Goal: Information Seeking & Learning: Learn about a topic

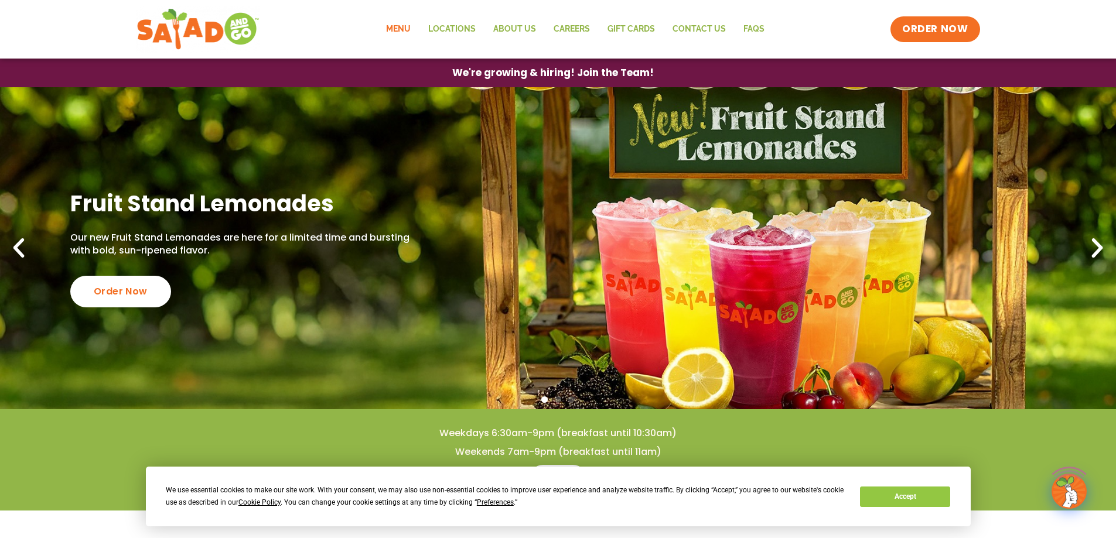
click at [395, 24] on link "Menu" at bounding box center [398, 29] width 42 height 27
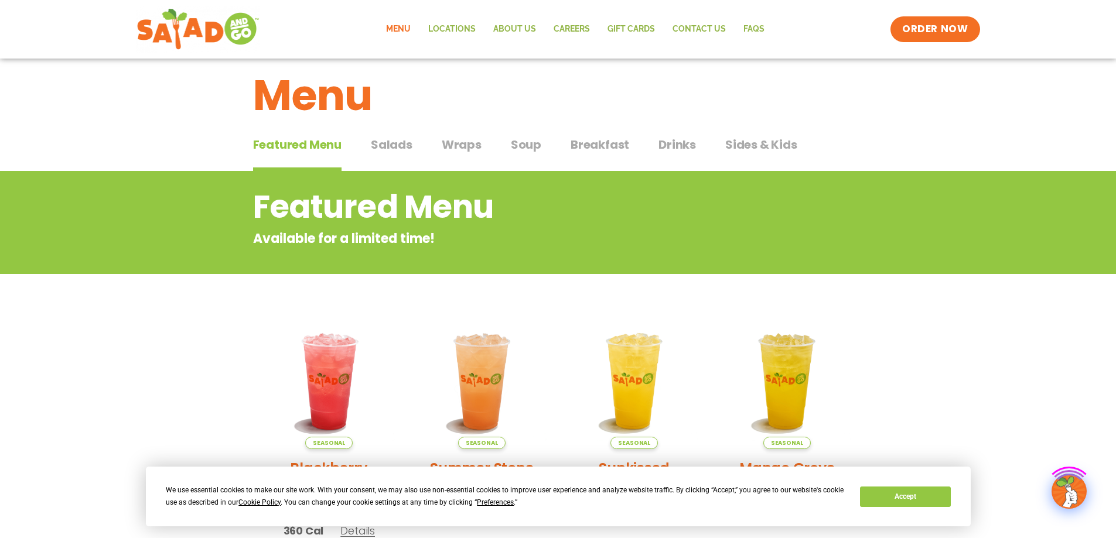
scroll to position [59, 0]
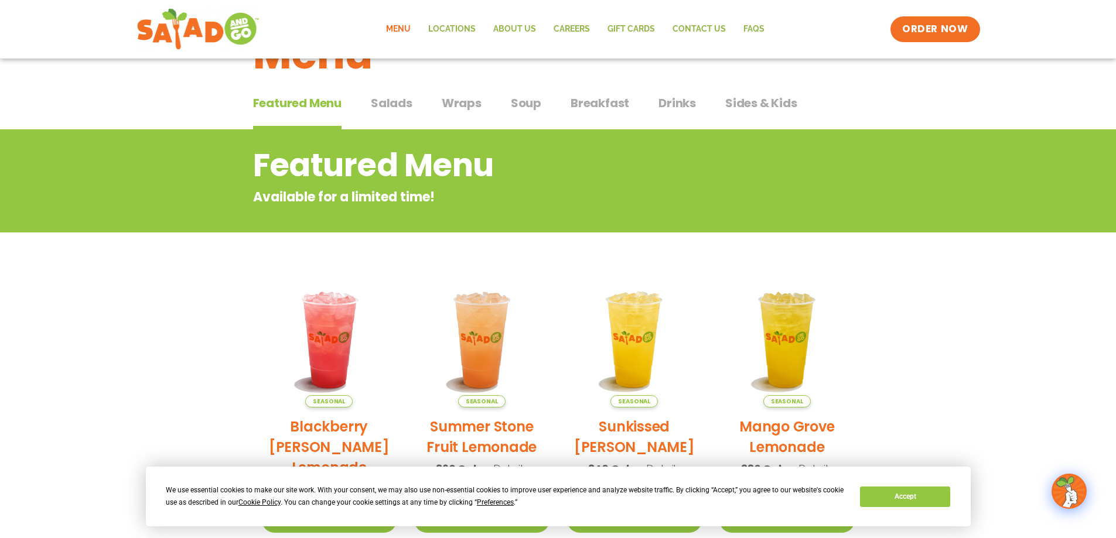
click at [585, 104] on span "Breakfast" at bounding box center [600, 103] width 59 height 18
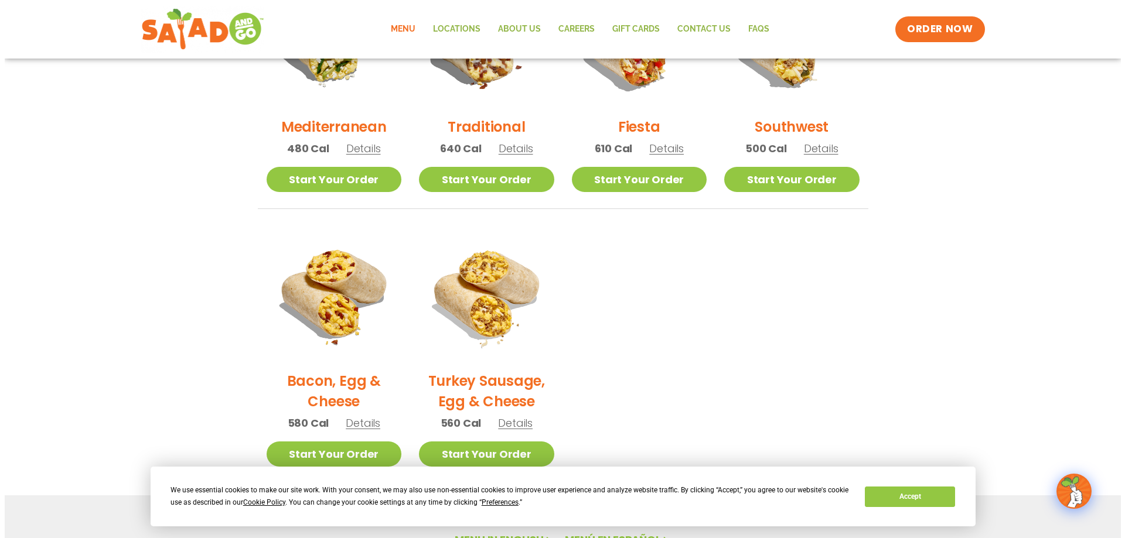
scroll to position [410, 0]
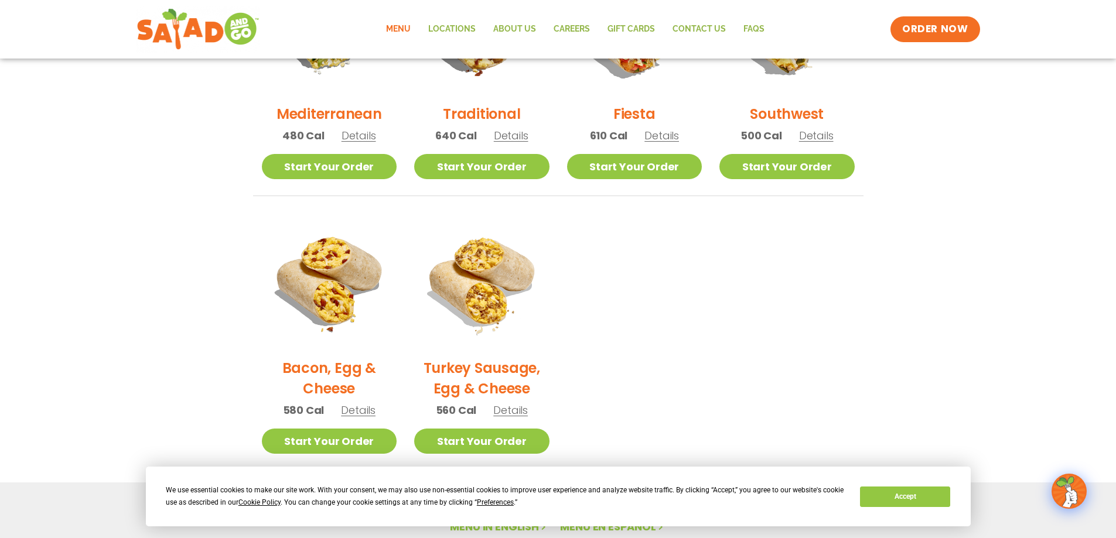
click at [514, 137] on span "Details" at bounding box center [511, 135] width 35 height 15
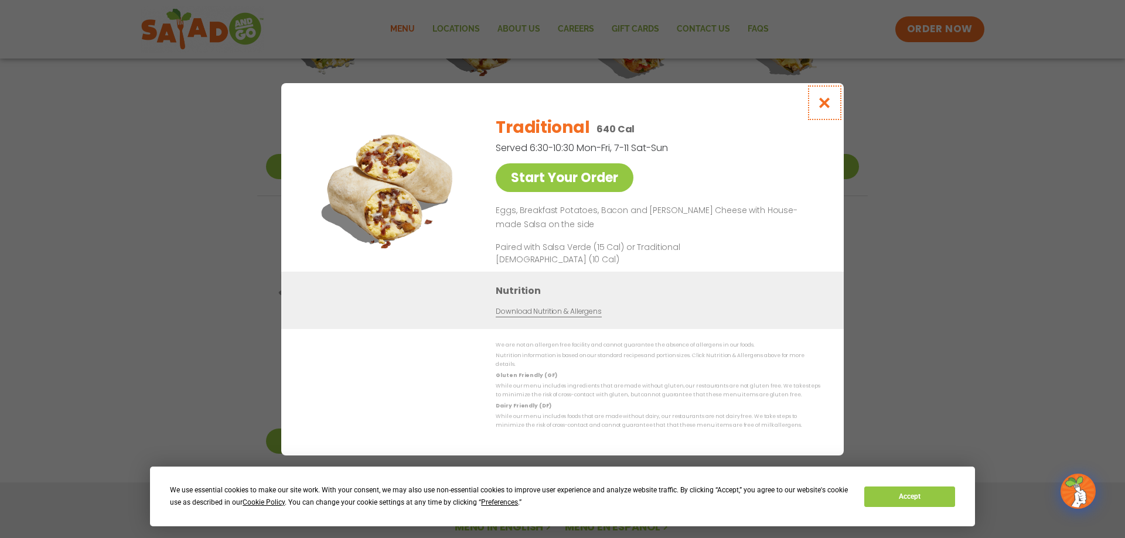
click at [832, 105] on button "Close modal" at bounding box center [825, 102] width 38 height 39
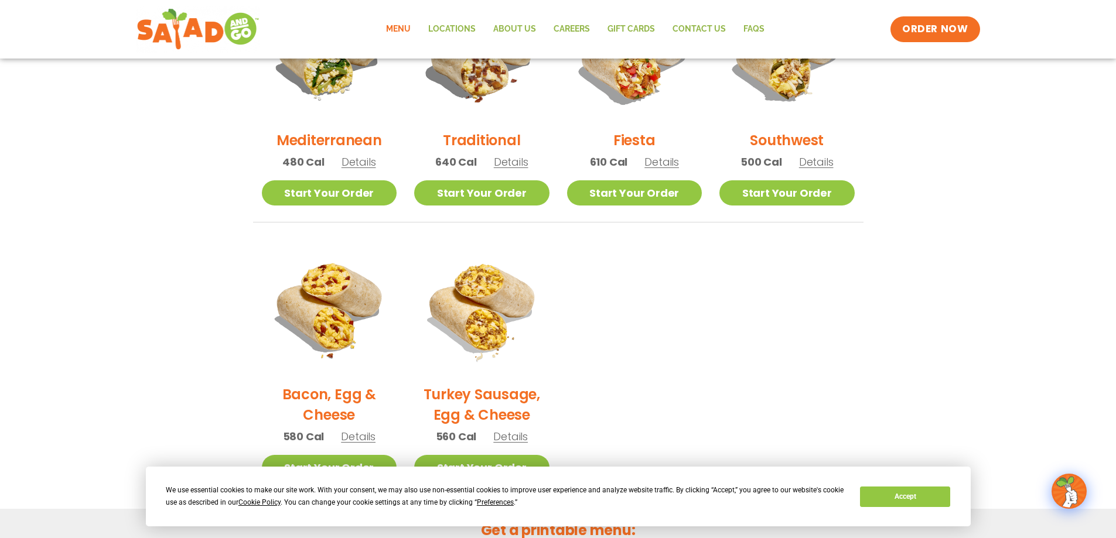
scroll to position [343, 0]
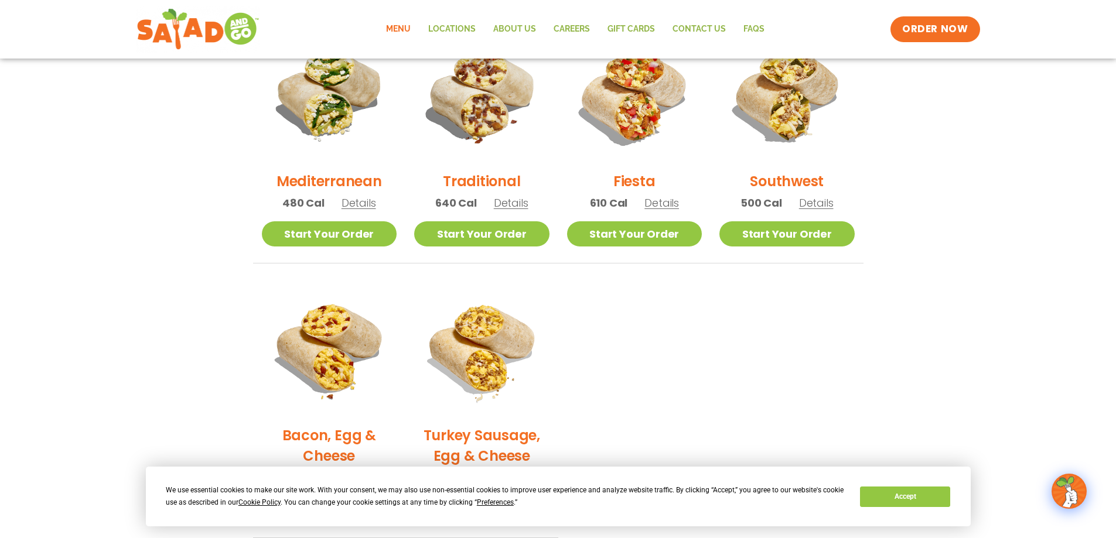
click at [664, 199] on span "Details" at bounding box center [661, 203] width 35 height 15
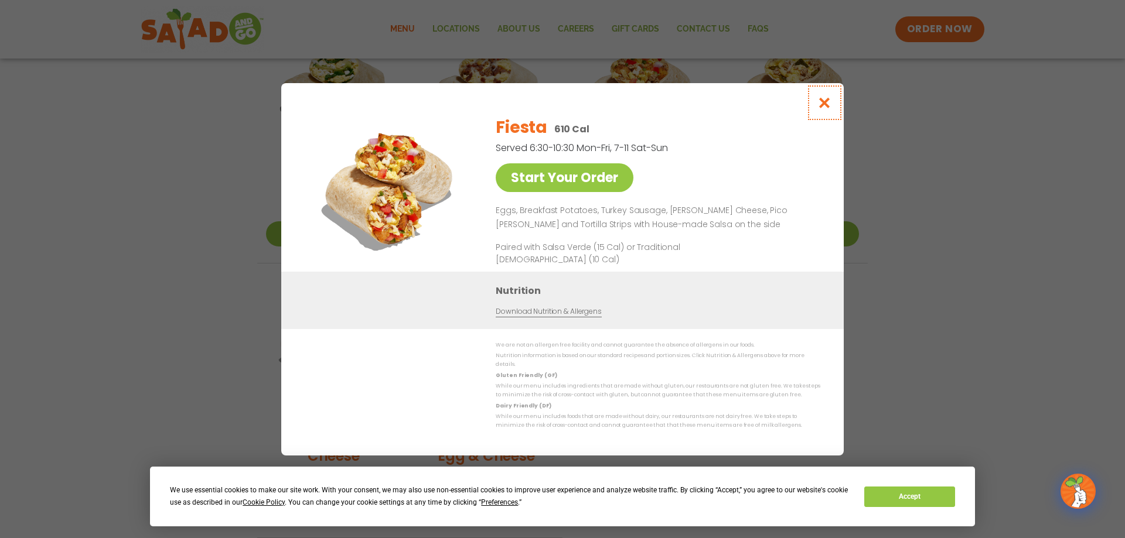
click at [823, 109] on icon "Close modal" at bounding box center [824, 103] width 15 height 12
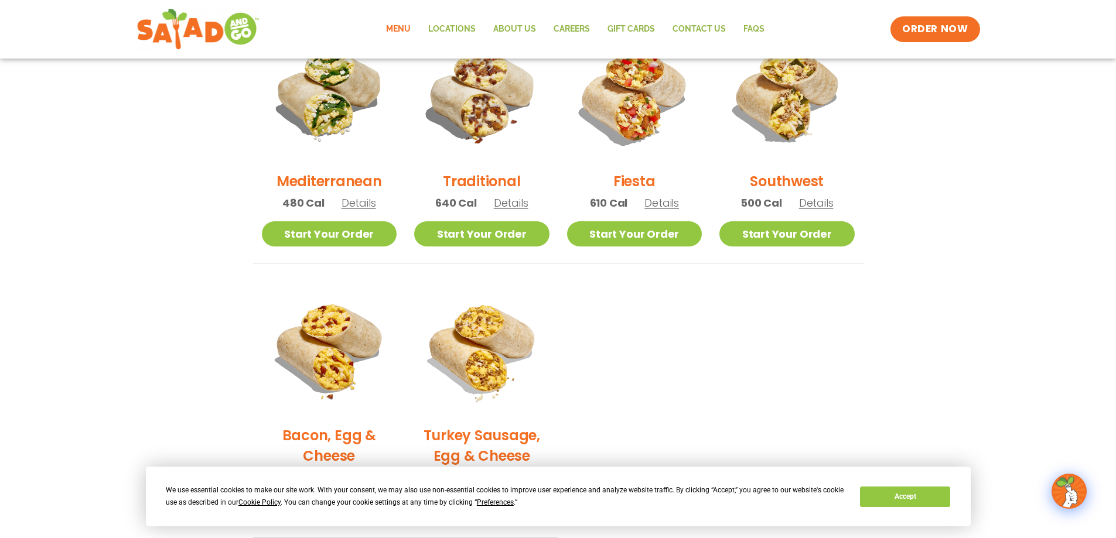
click at [654, 214] on div "Fiesta 610 Cal Details" at bounding box center [634, 124] width 135 height 195
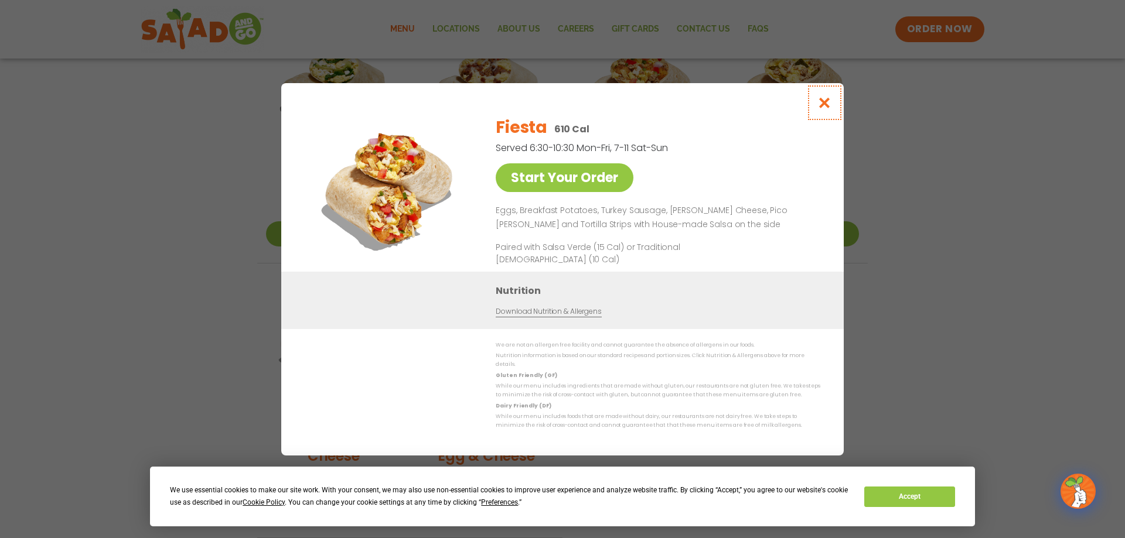
click at [826, 109] on icon "Close modal" at bounding box center [824, 103] width 15 height 12
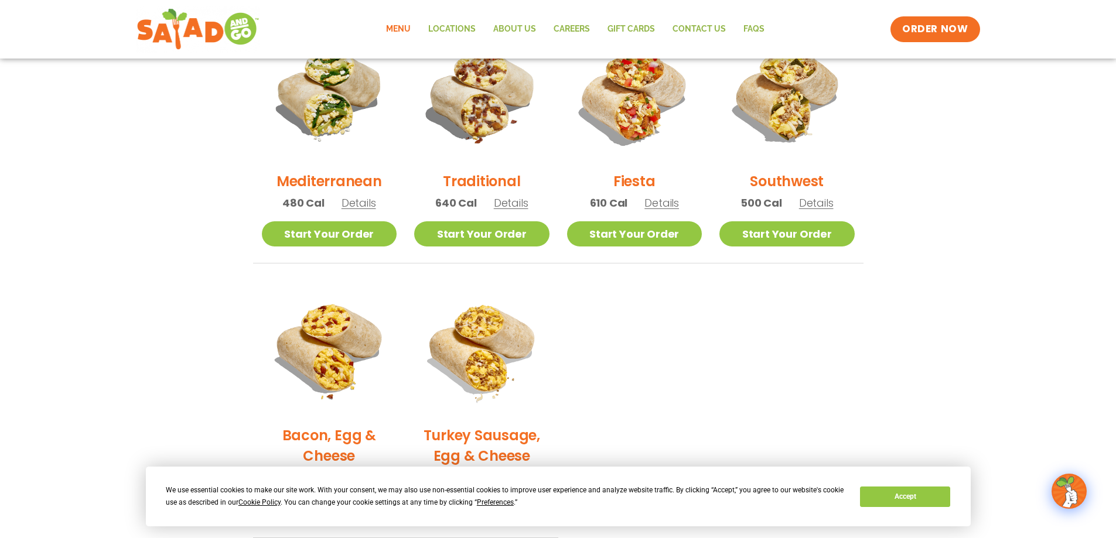
click at [529, 206] on div "Traditional 640 Cal Details" at bounding box center [481, 124] width 135 height 195
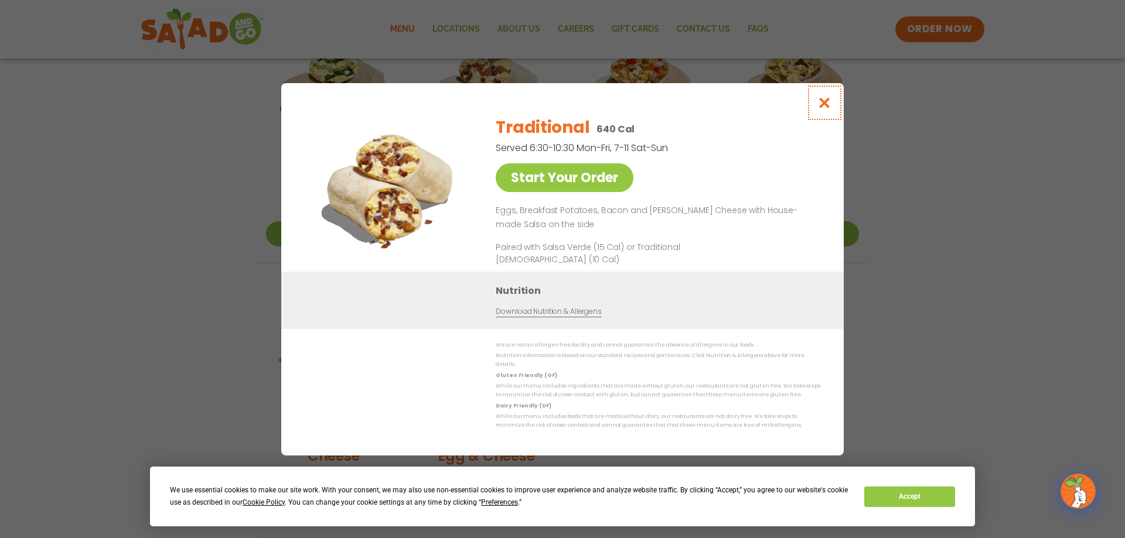
click at [830, 101] on icon "Close modal" at bounding box center [824, 103] width 15 height 12
